Goal: Information Seeking & Learning: Learn about a topic

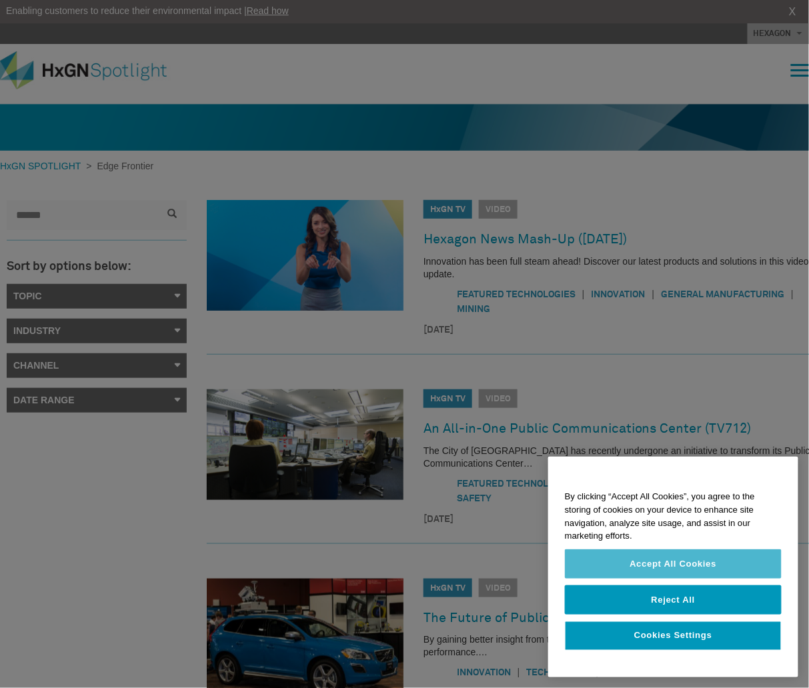
click at [668, 571] on button "Accept All Cookies" at bounding box center [673, 564] width 217 height 29
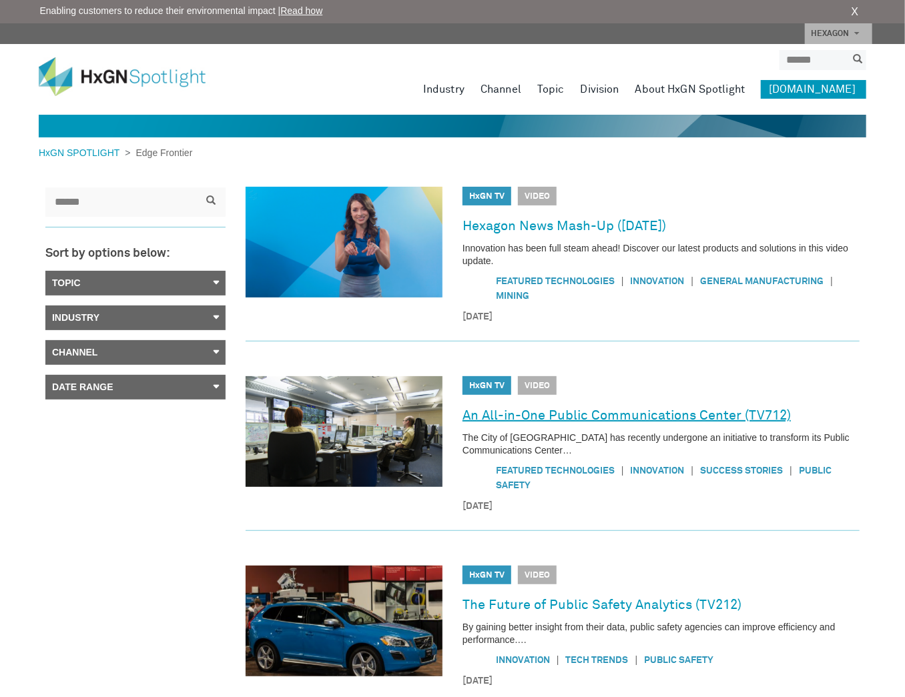
click at [693, 418] on link "An All-in-One Public Communications Center (TV712)" at bounding box center [626, 415] width 328 height 21
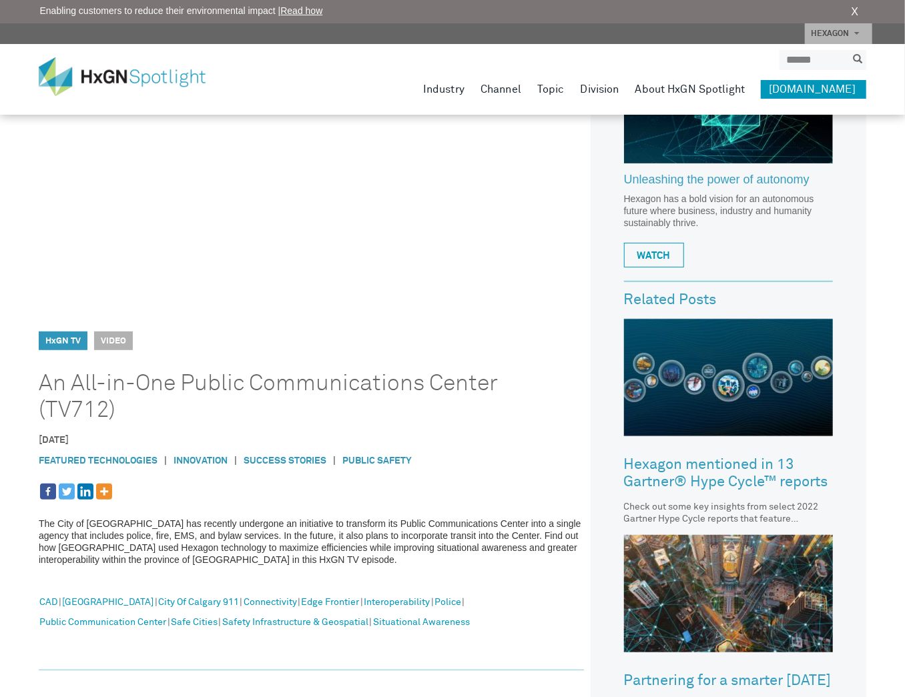
scroll to position [178, 0]
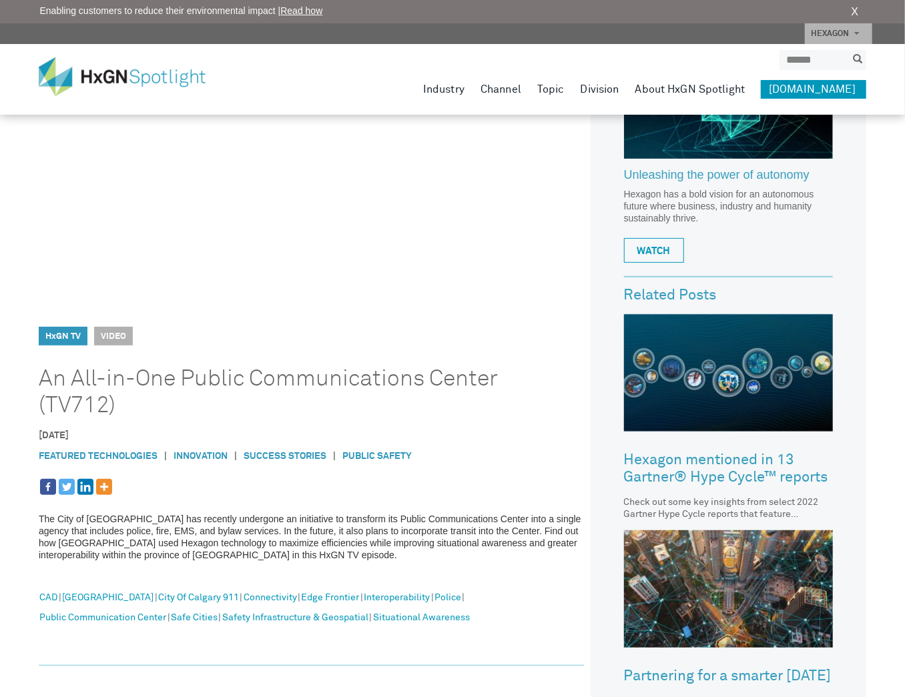
click at [297, 457] on link "Success Stories" at bounding box center [284, 456] width 83 height 9
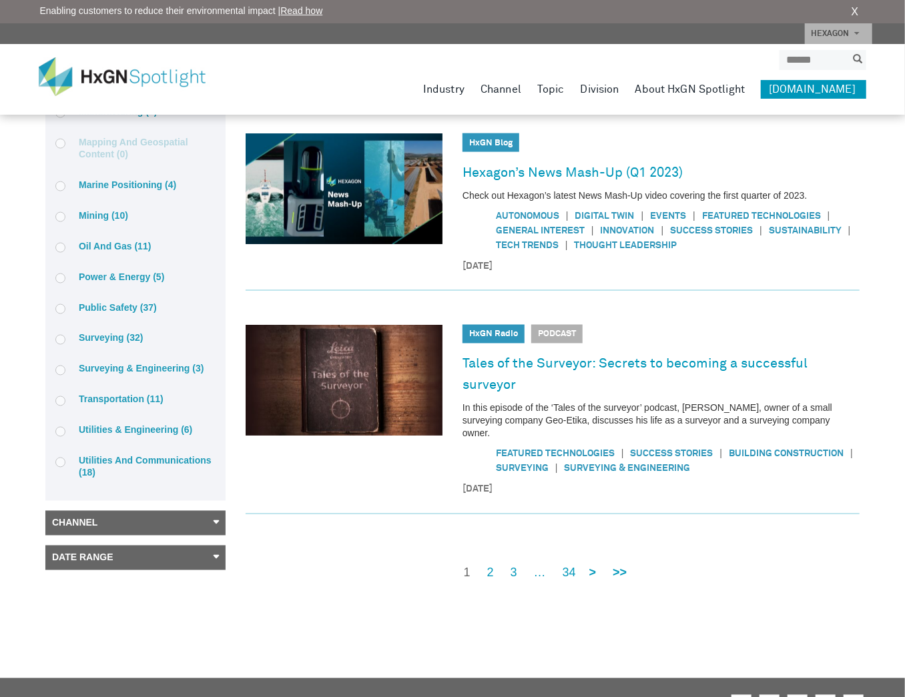
scroll to position [531, 0]
